Goal: Task Accomplishment & Management: Manage account settings

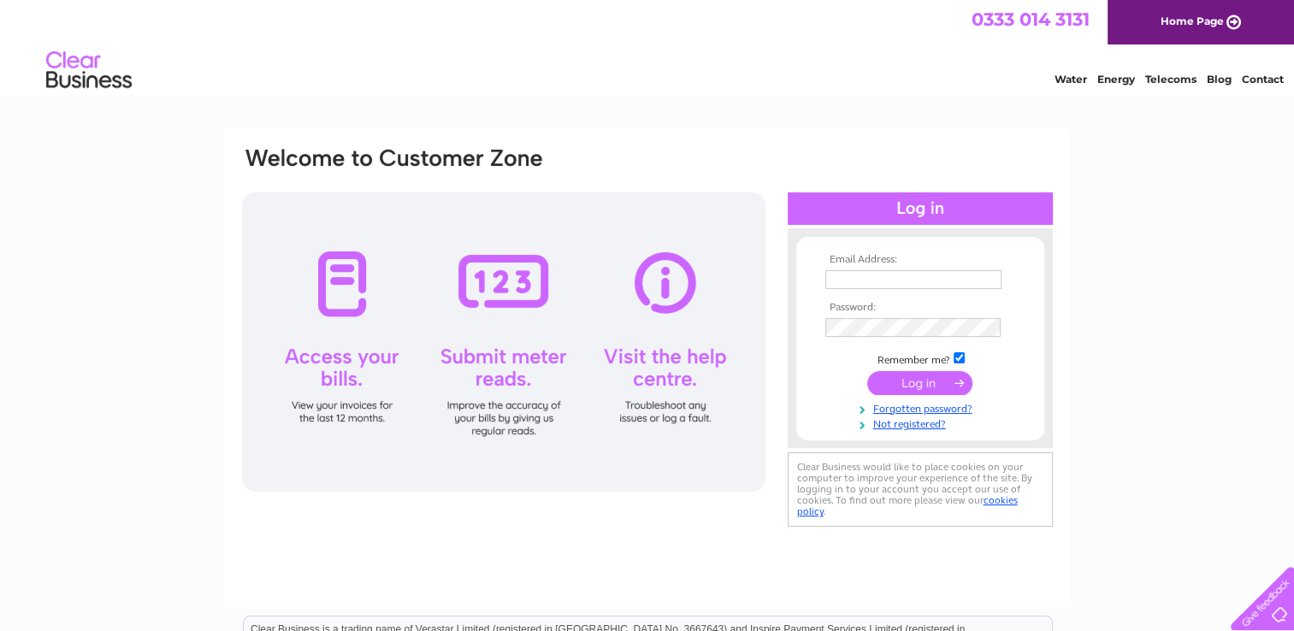
type input "[PERSON_NAME][EMAIL_ADDRESS][DOMAIN_NAME]"
click at [905, 385] on input "submit" at bounding box center [919, 383] width 105 height 24
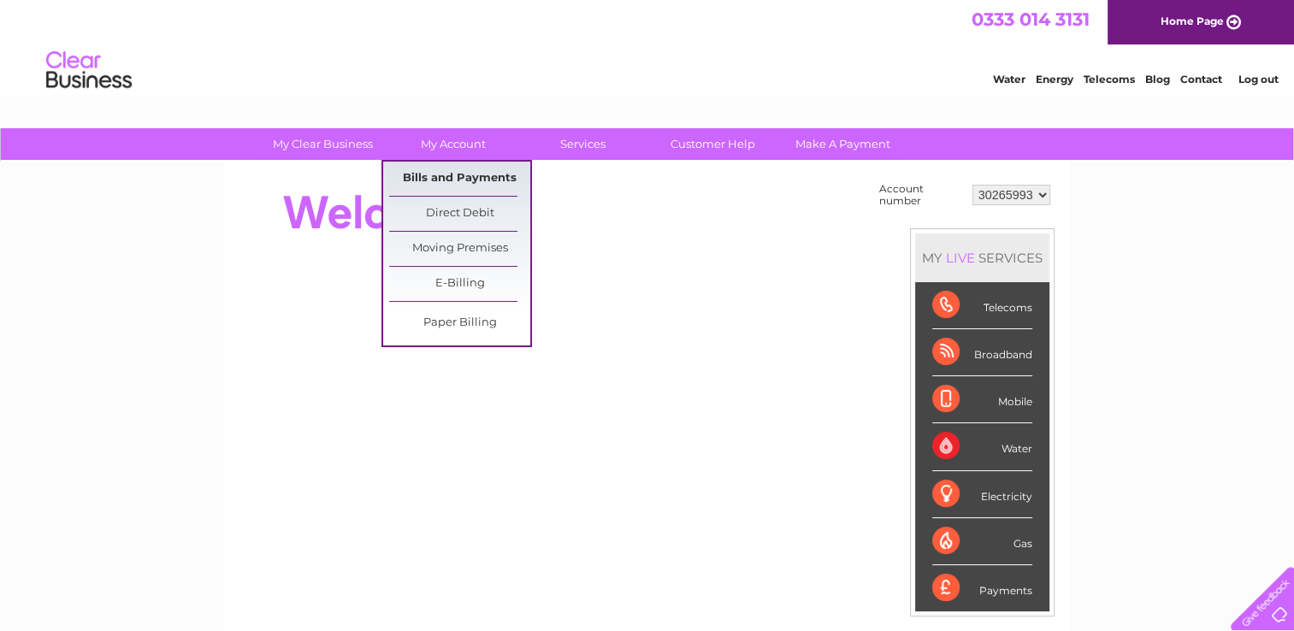
click at [461, 167] on link "Bills and Payments" at bounding box center [459, 179] width 141 height 34
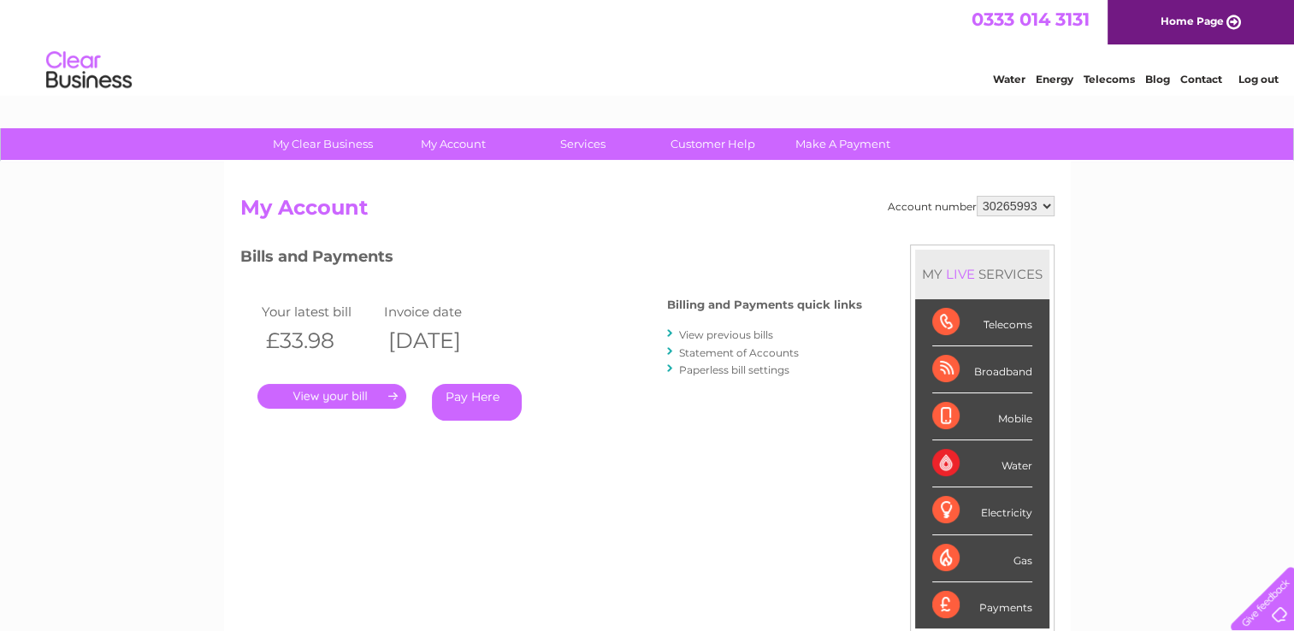
click at [713, 330] on link "View previous bills" at bounding box center [726, 334] width 94 height 13
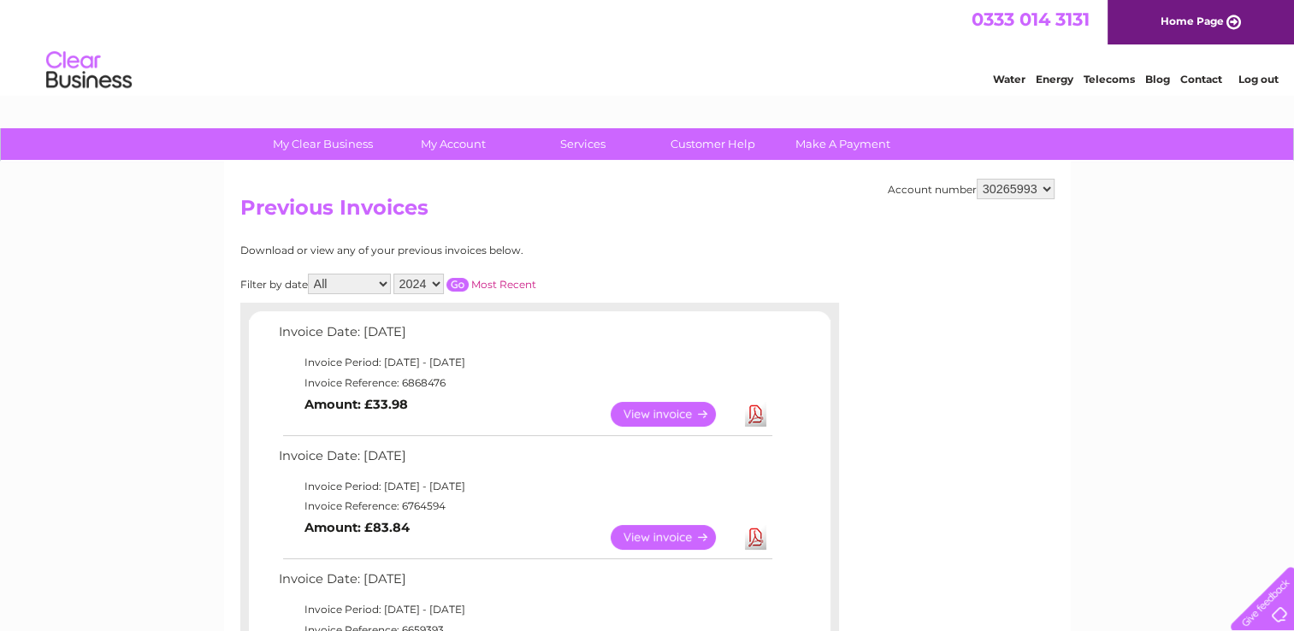
click at [1253, 78] on link "Log out" at bounding box center [1257, 79] width 40 height 13
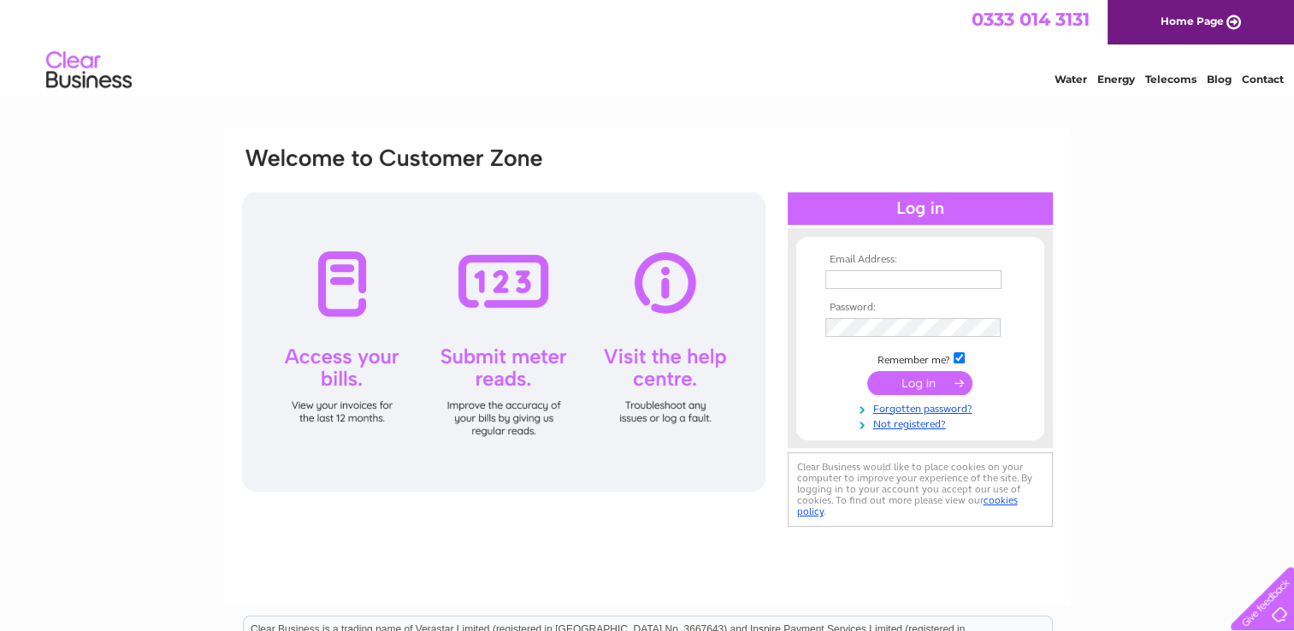
type input "[PERSON_NAME][EMAIL_ADDRESS][DOMAIN_NAME]"
click at [923, 280] on input "[PERSON_NAME][EMAIL_ADDRESS][DOMAIN_NAME]" at bounding box center [914, 280] width 178 height 21
click at [925, 282] on input "[PERSON_NAME][EMAIL_ADDRESS][DOMAIN_NAME]" at bounding box center [914, 280] width 178 height 21
